Goal: Find specific page/section: Find specific page/section

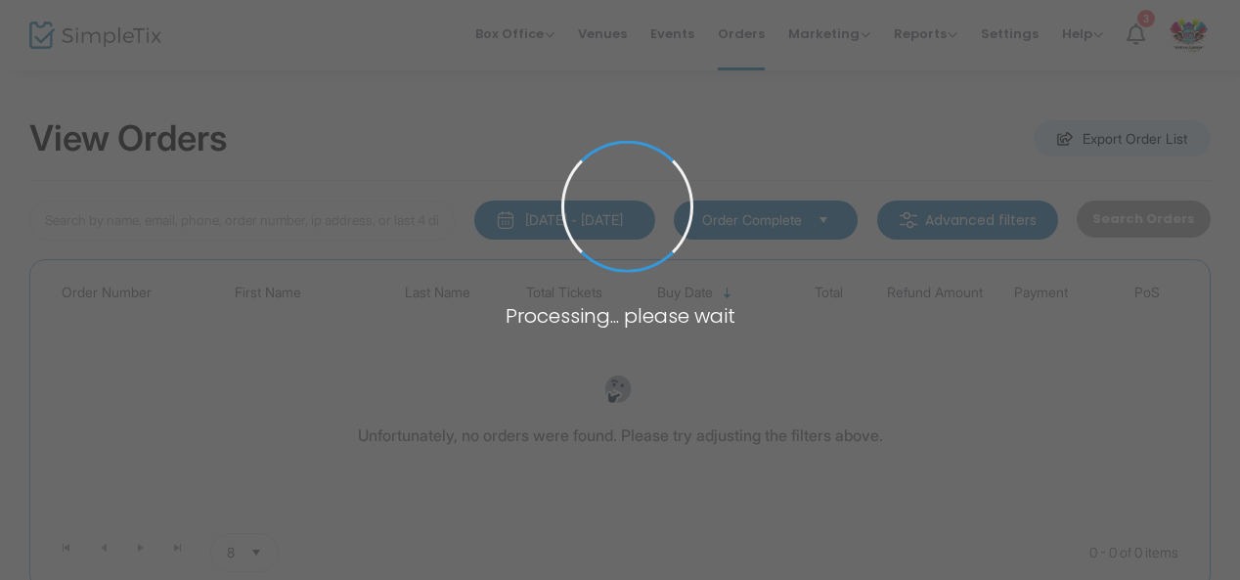
type input "H-1068E59A-F"
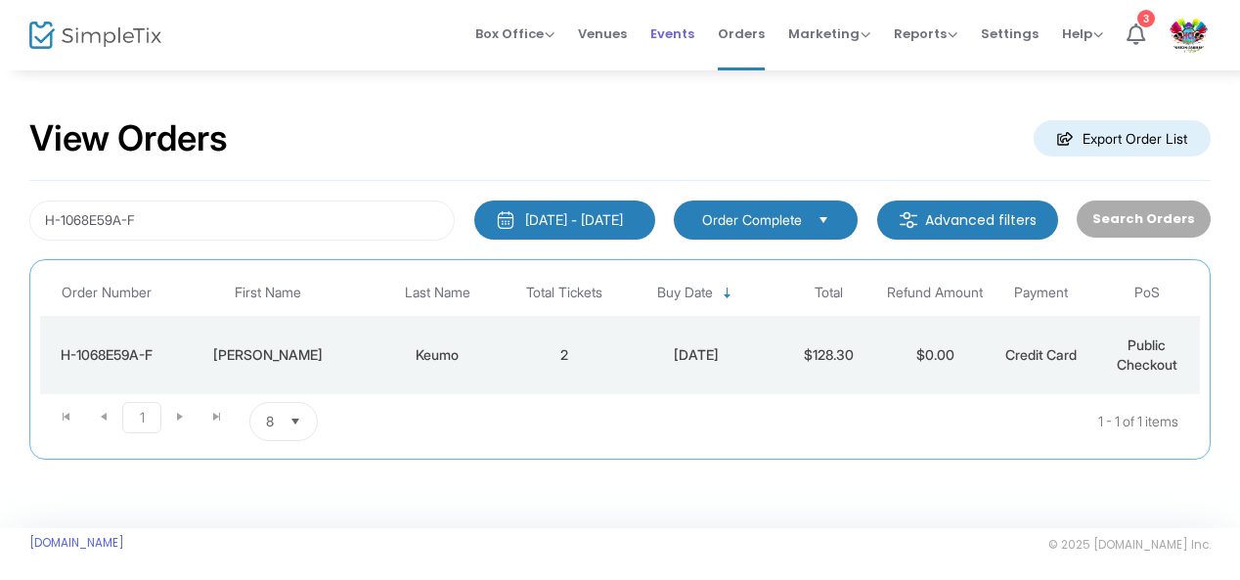
click at [662, 32] on span "Events" at bounding box center [672, 34] width 44 height 50
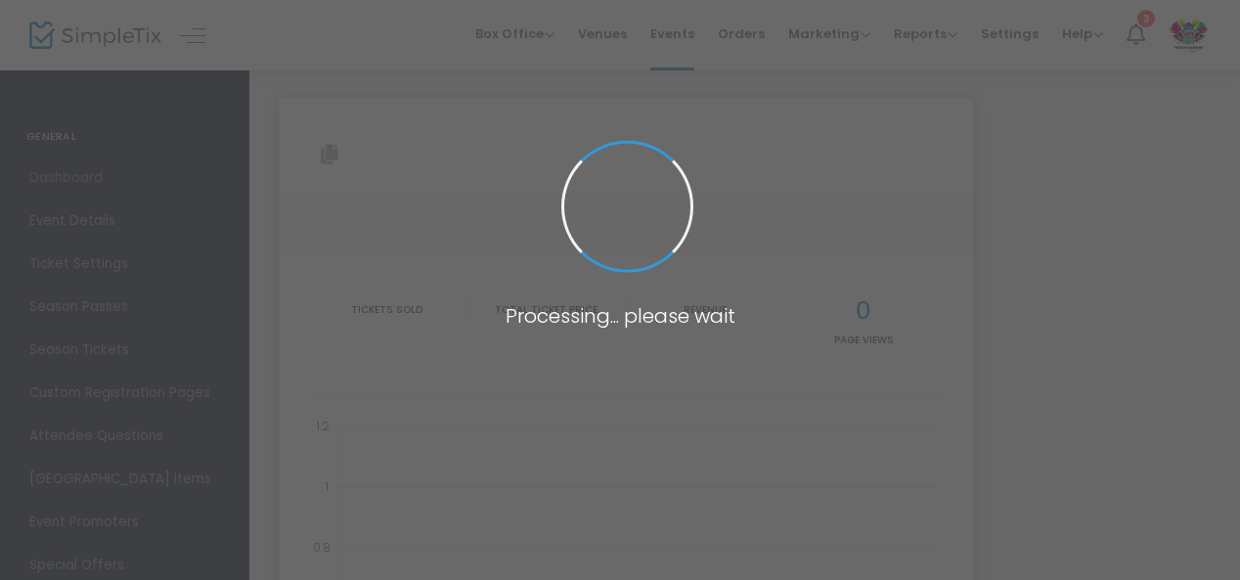
type input "[URL][DOMAIN_NAME]"
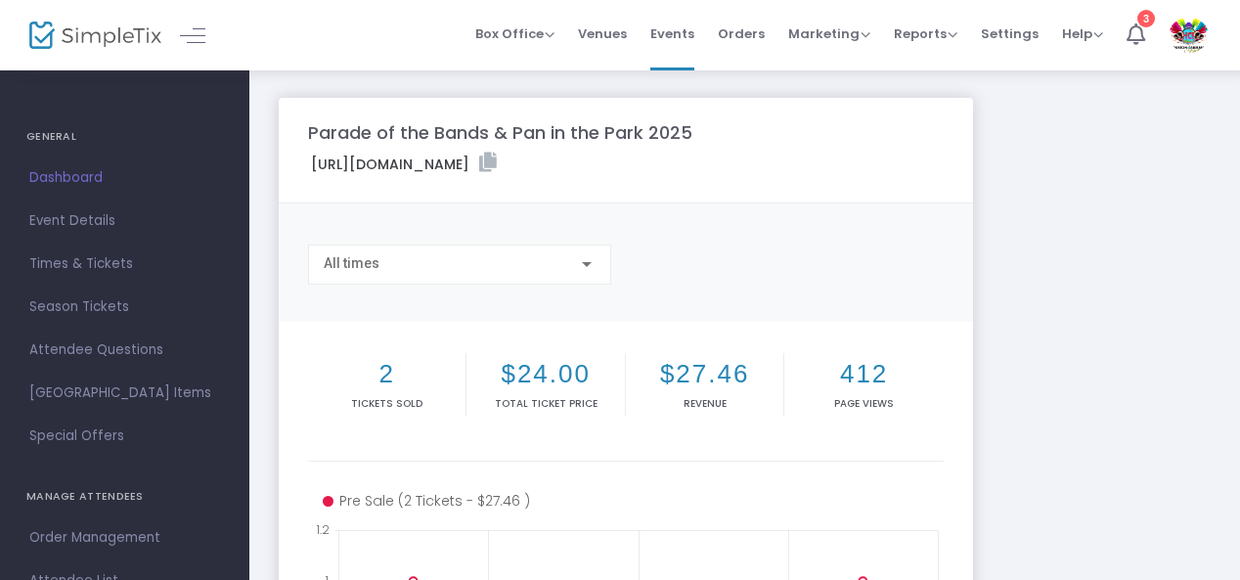
click at [669, 27] on span "Events" at bounding box center [672, 34] width 44 height 50
